Goal: Information Seeking & Learning: Learn about a topic

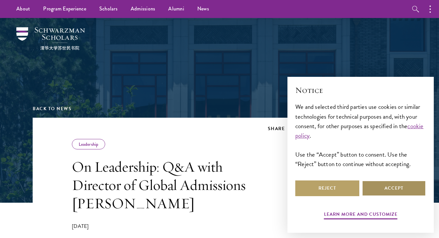
click at [394, 187] on button "Accept" at bounding box center [394, 188] width 64 height 16
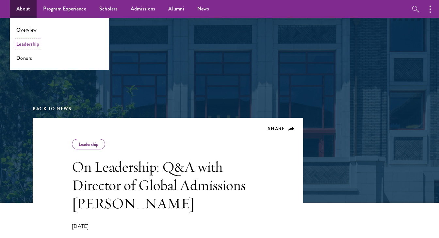
click at [32, 45] on link "Leadership" at bounding box center [27, 44] width 23 height 8
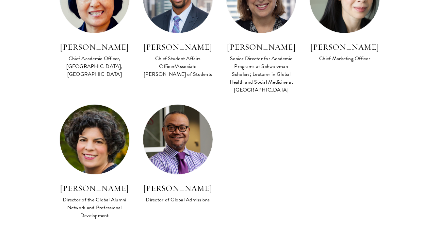
scroll to position [596, 0]
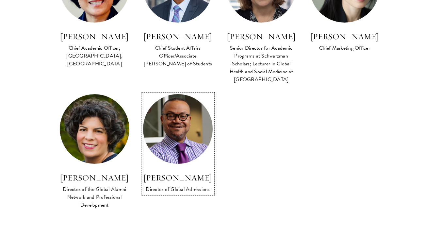
click at [166, 113] on img at bounding box center [178, 129] width 77 height 77
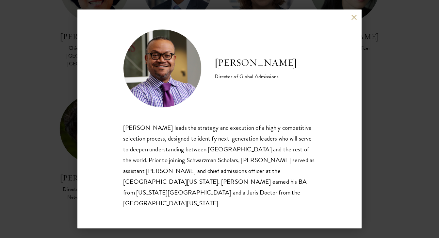
click at [356, 20] on button at bounding box center [354, 17] width 6 height 6
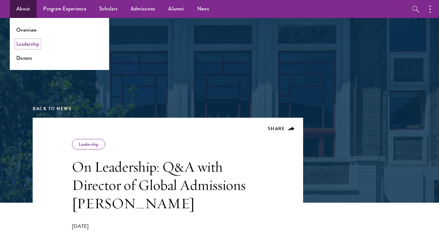
click at [33, 45] on link "Leadership" at bounding box center [27, 44] width 23 height 8
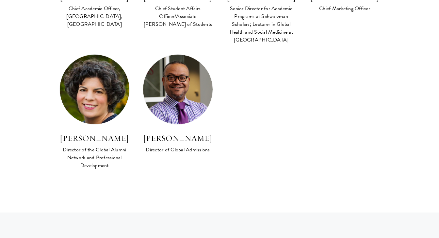
scroll to position [641, 0]
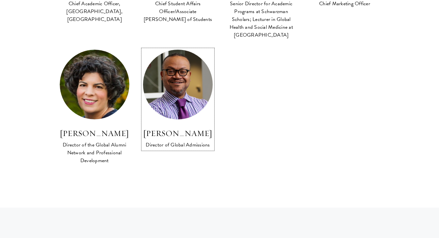
click at [175, 128] on h3 "[PERSON_NAME]" at bounding box center [178, 133] width 70 height 11
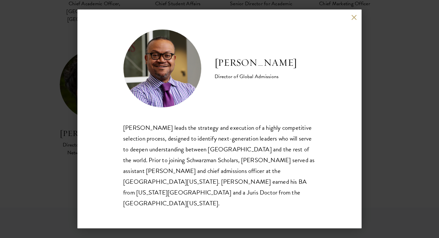
click at [354, 20] on button at bounding box center [354, 17] width 6 height 6
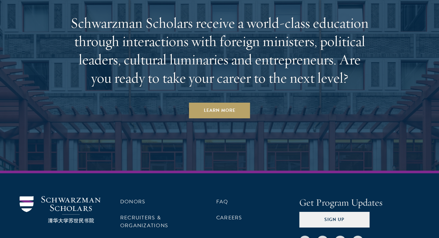
scroll to position [2237, 0]
